Goal: Information Seeking & Learning: Check status

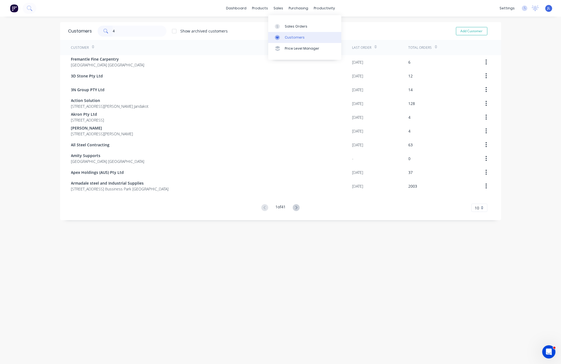
drag, startPoint x: 283, startPoint y: 37, endPoint x: 273, endPoint y: 36, distance: 10.6
click at [283, 37] on link "Customers" at bounding box center [304, 37] width 73 height 11
click at [152, 33] on input "4" at bounding box center [140, 31] width 54 height 11
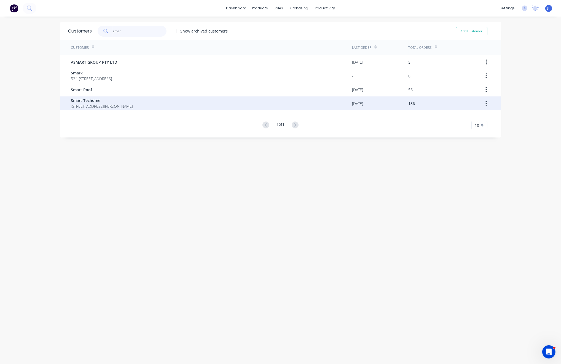
type input "smar"
click at [118, 99] on span "Smart Techome" at bounding box center [102, 101] width 62 height 6
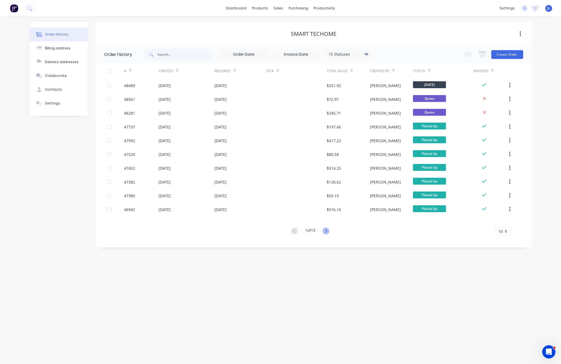
click at [328, 229] on icon at bounding box center [326, 231] width 7 height 7
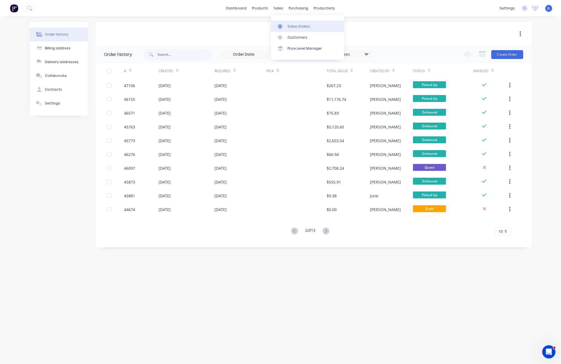
click at [293, 28] on div "Sales Orders" at bounding box center [299, 26] width 23 height 5
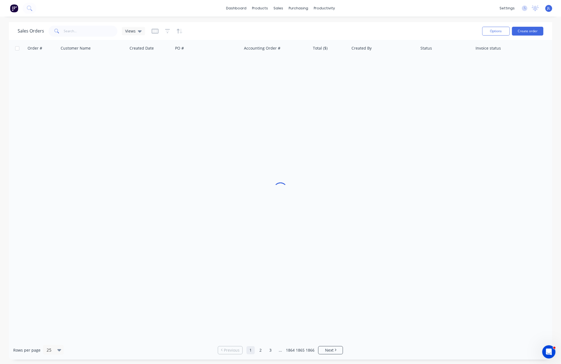
drag, startPoint x: 156, startPoint y: 30, endPoint x: 165, endPoint y: 37, distance: 11.5
click at [156, 30] on icon "button" at bounding box center [155, 31] width 7 height 6
click at [169, 30] on icon "button" at bounding box center [167, 31] width 5 height 6
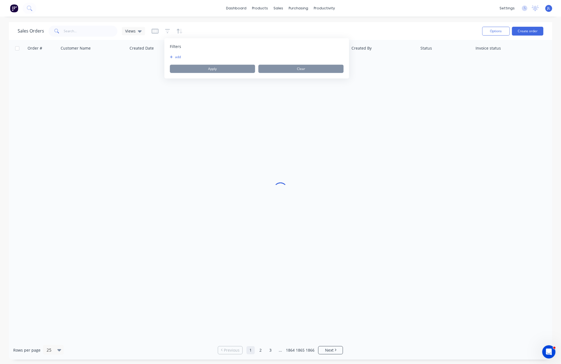
click at [169, 55] on div "Filters add Apply Clear" at bounding box center [256, 58] width 185 height 40
click at [173, 56] on button "add" at bounding box center [177, 57] width 14 height 4
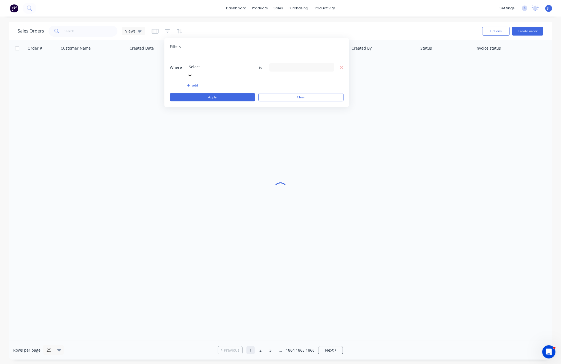
click at [206, 58] on div at bounding box center [228, 59] width 79 height 7
click at [296, 63] on input at bounding box center [302, 67] width 64 height 8
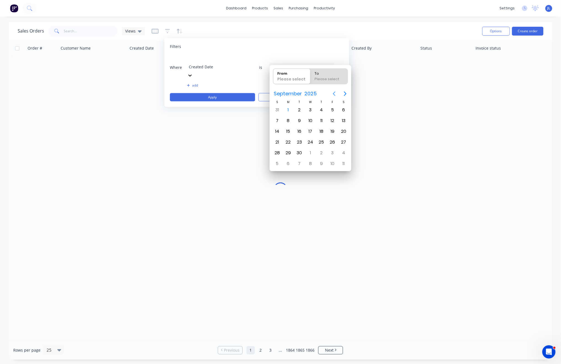
click at [333, 94] on icon "Previous page" at bounding box center [334, 93] width 7 height 7
click at [289, 109] on div "30" at bounding box center [288, 110] width 8 height 8
type input "[DATE]"
radio input "false"
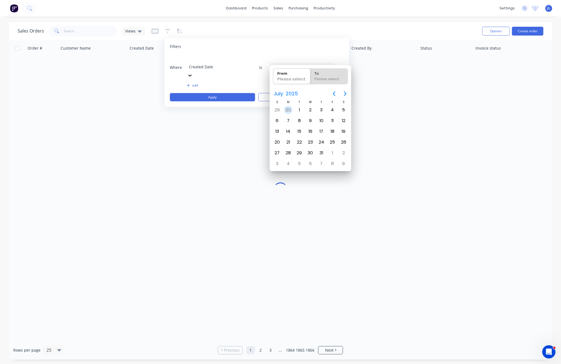
radio input "true"
click at [289, 109] on div "30" at bounding box center [288, 110] width 8 height 8
type input "30/06/25 - 30/06/25"
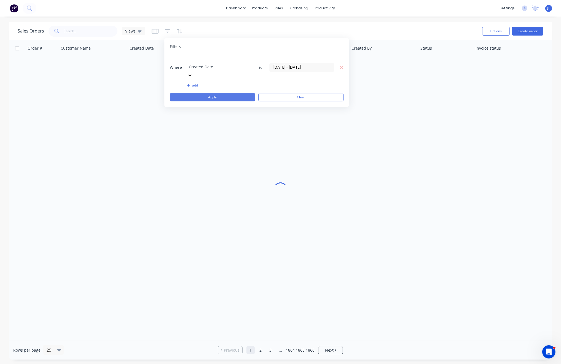
click at [216, 93] on button "Apply" at bounding box center [212, 97] width 85 height 8
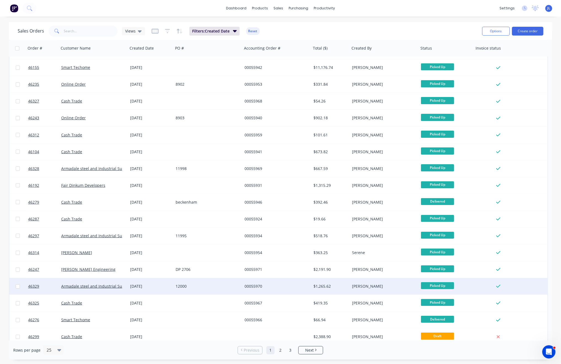
scroll to position [136, 0]
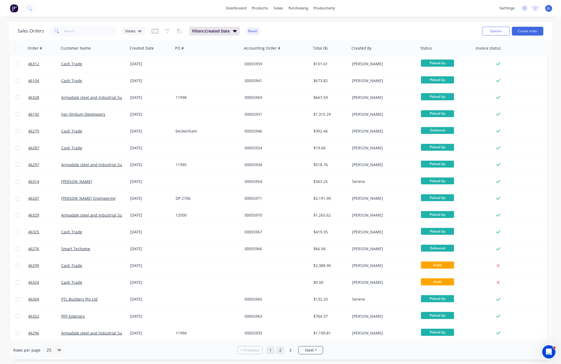
click at [281, 350] on link "2" at bounding box center [280, 350] width 8 height 8
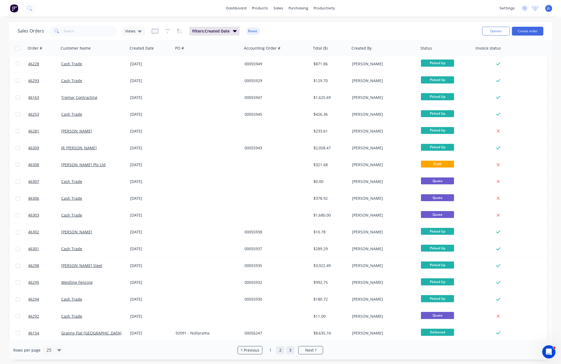
click at [290, 351] on link "3" at bounding box center [290, 350] width 8 height 8
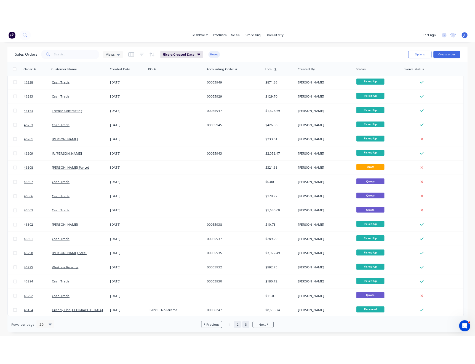
scroll to position [0, 0]
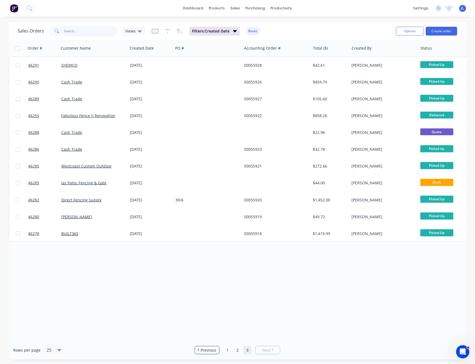
click at [95, 30] on input "text" at bounding box center [91, 31] width 54 height 11
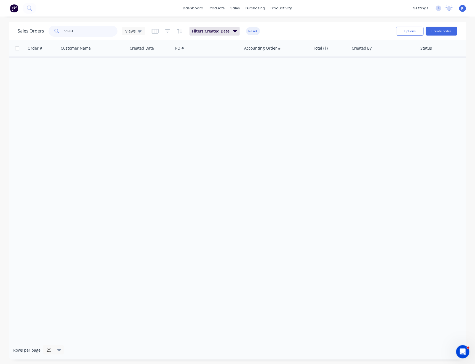
type input "55981"
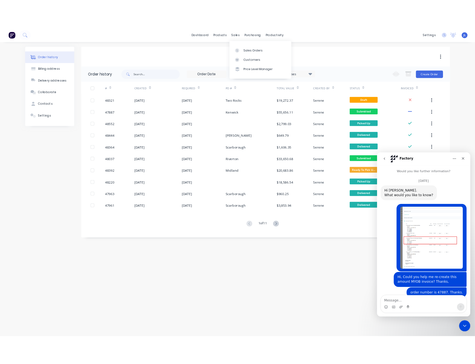
scroll to position [483, 0]
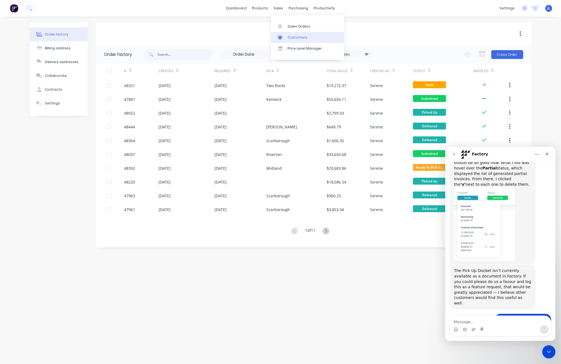
click at [288, 41] on link "Customers" at bounding box center [307, 37] width 73 height 11
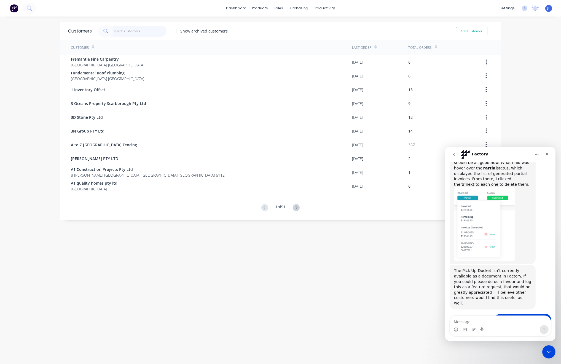
click at [126, 32] on input "text" at bounding box center [140, 31] width 54 height 11
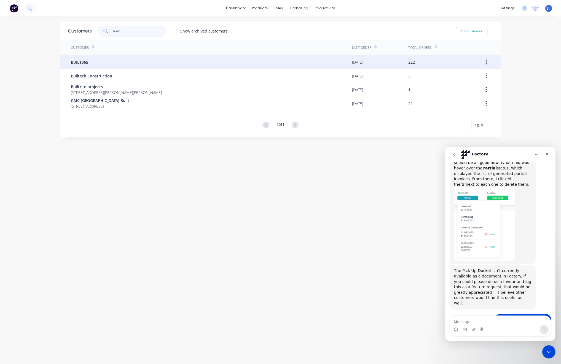
type input "built"
click at [123, 56] on div "BUILT365" at bounding box center [211, 62] width 281 height 14
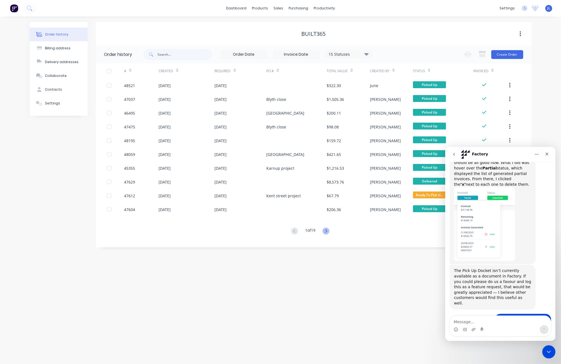
click at [327, 228] on icon at bounding box center [326, 231] width 7 height 7
click at [327, 231] on icon at bounding box center [326, 231] width 7 height 7
click at [286, 229] on div "3 of 19 10 5 10 15 20 25 30 35" at bounding box center [310, 232] width 429 height 8
click at [290, 229] on button at bounding box center [295, 232] width 10 height 8
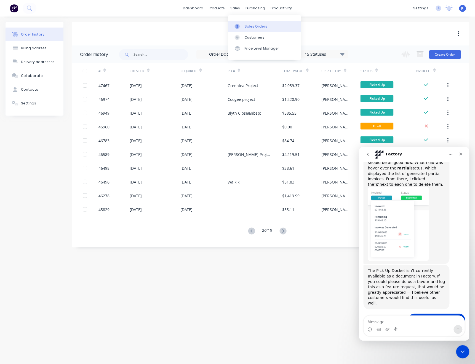
click at [245, 26] on div "Sales Orders" at bounding box center [256, 26] width 23 height 5
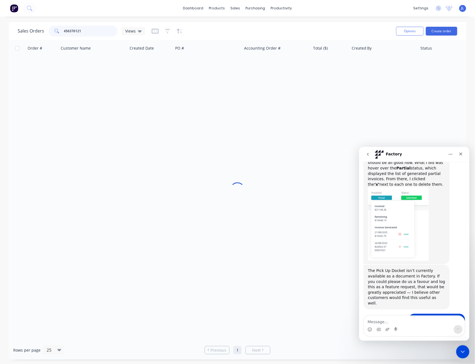
drag, startPoint x: 71, startPoint y: 30, endPoint x: 80, endPoint y: 30, distance: 8.8
click at [71, 30] on input "456376121" at bounding box center [91, 31] width 54 height 11
click at [85, 31] on input "456376121" at bounding box center [91, 31] width 54 height 11
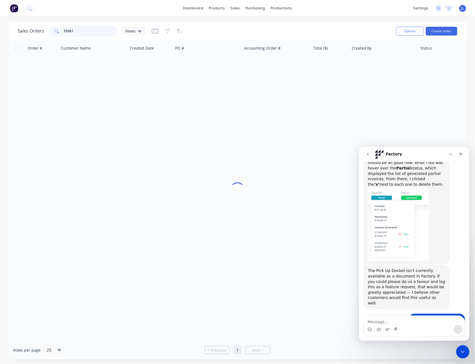
type input "55981"
drag, startPoint x: 130, startPoint y: 172, endPoint x: 125, endPoint y: 173, distance: 5.4
click at [130, 172] on div "Order # Customer Name Created Date PO # Accounting Order # Total ($) Created By…" at bounding box center [237, 190] width 457 height 301
click at [462, 349] on icon "Close Intercom Messenger" at bounding box center [461, 351] width 7 height 7
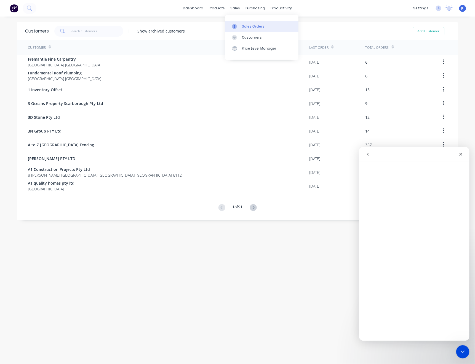
click at [244, 25] on div "Sales Orders" at bounding box center [253, 26] width 23 height 5
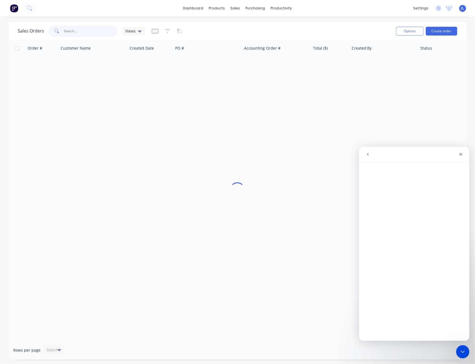
click at [86, 31] on input "text" at bounding box center [91, 31] width 54 height 11
type input "56213"
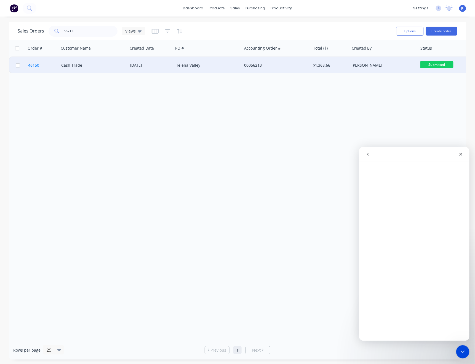
click at [37, 67] on span "46150" at bounding box center [33, 66] width 11 height 6
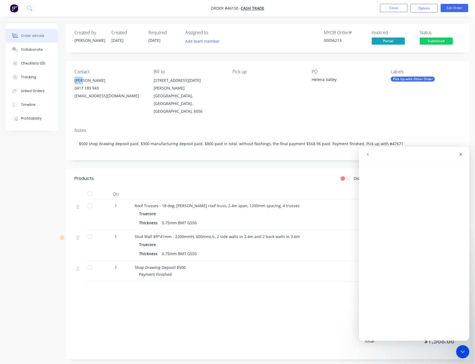
drag, startPoint x: 74, startPoint y: 81, endPoint x: 82, endPoint y: 82, distance: 8.3
click at [82, 82] on div "Contact [PERSON_NAME] [PHONE_NUMBER] [EMAIL_ADDRESS][DOMAIN_NAME] [PERSON_NAME]…" at bounding box center [267, 92] width 403 height 63
